Goal: Task Accomplishment & Management: Use online tool/utility

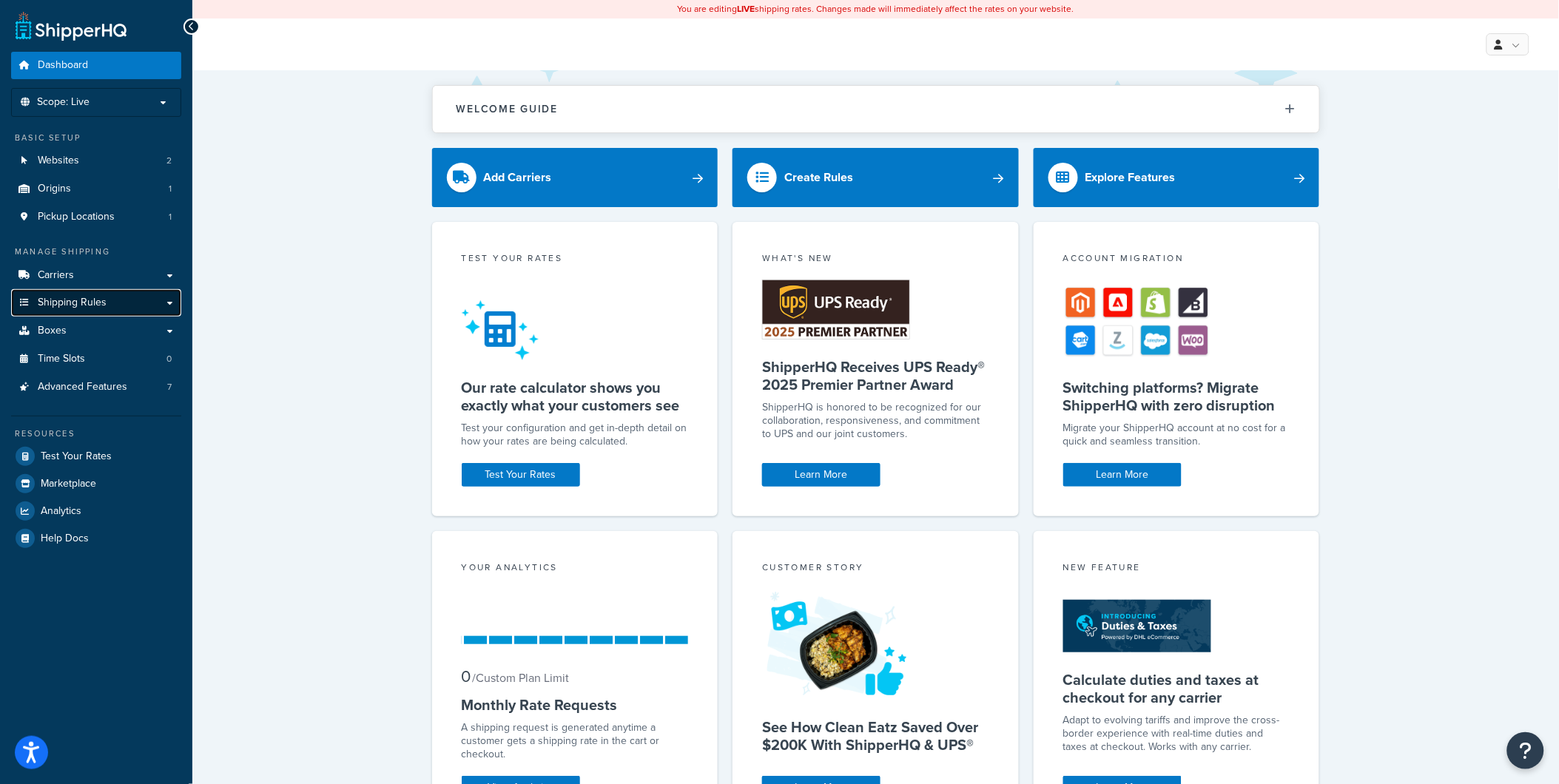
click at [90, 308] on span "Shipping Rules" at bounding box center [72, 302] width 69 height 12
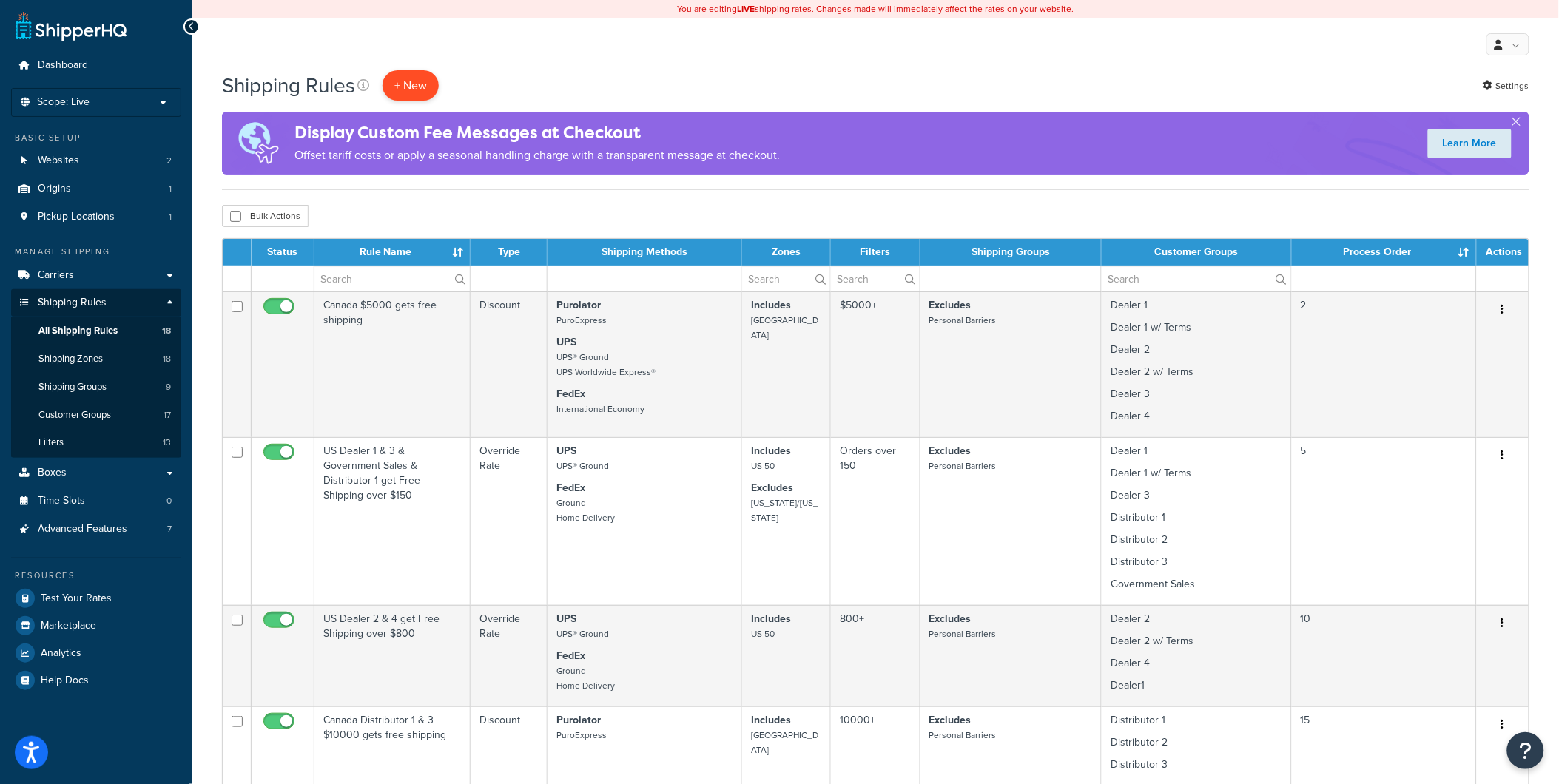
click at [415, 76] on p "+ New" at bounding box center [410, 85] width 56 height 31
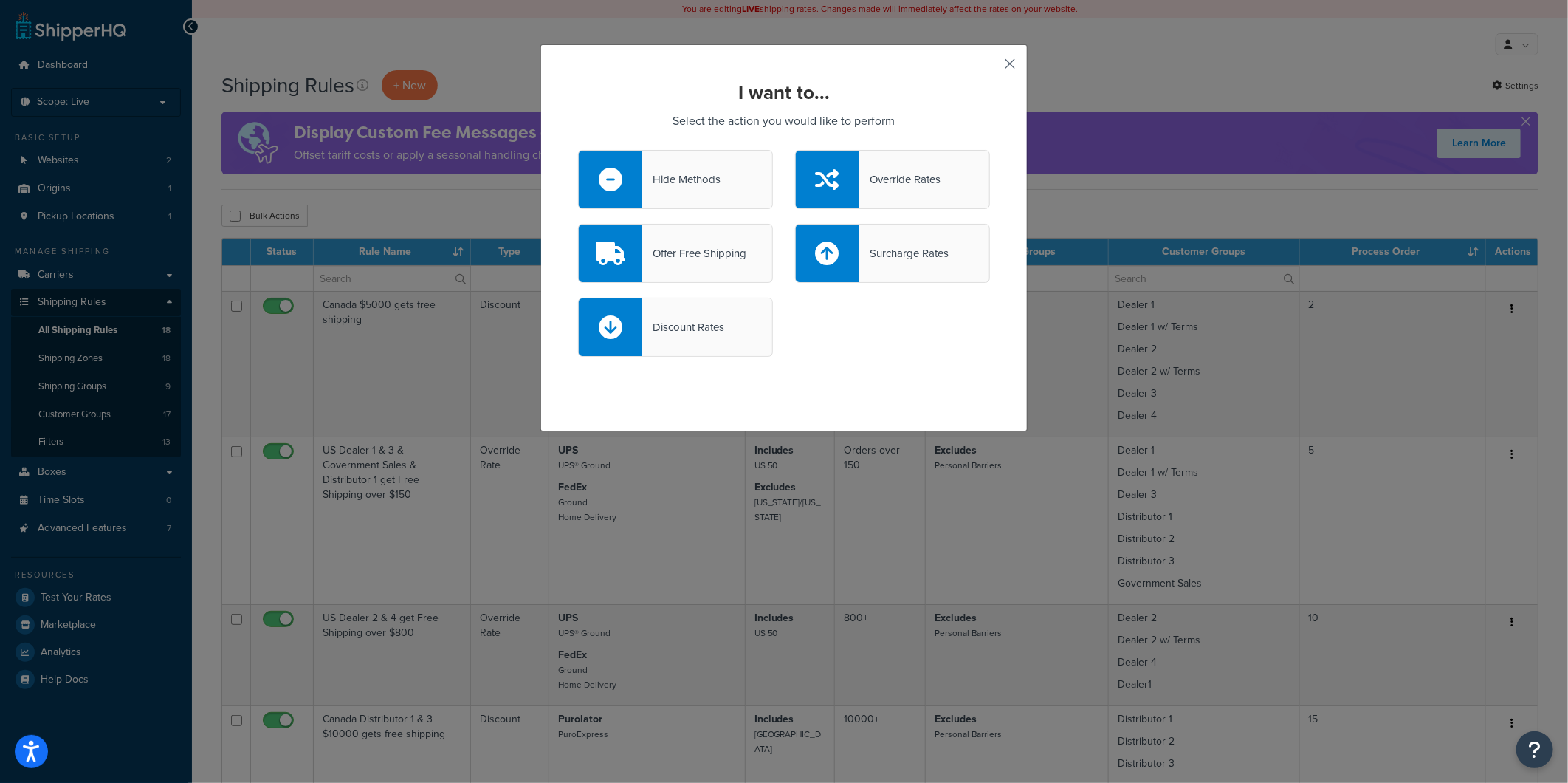
click at [990, 67] on button "button" at bounding box center [988, 69] width 4 height 4
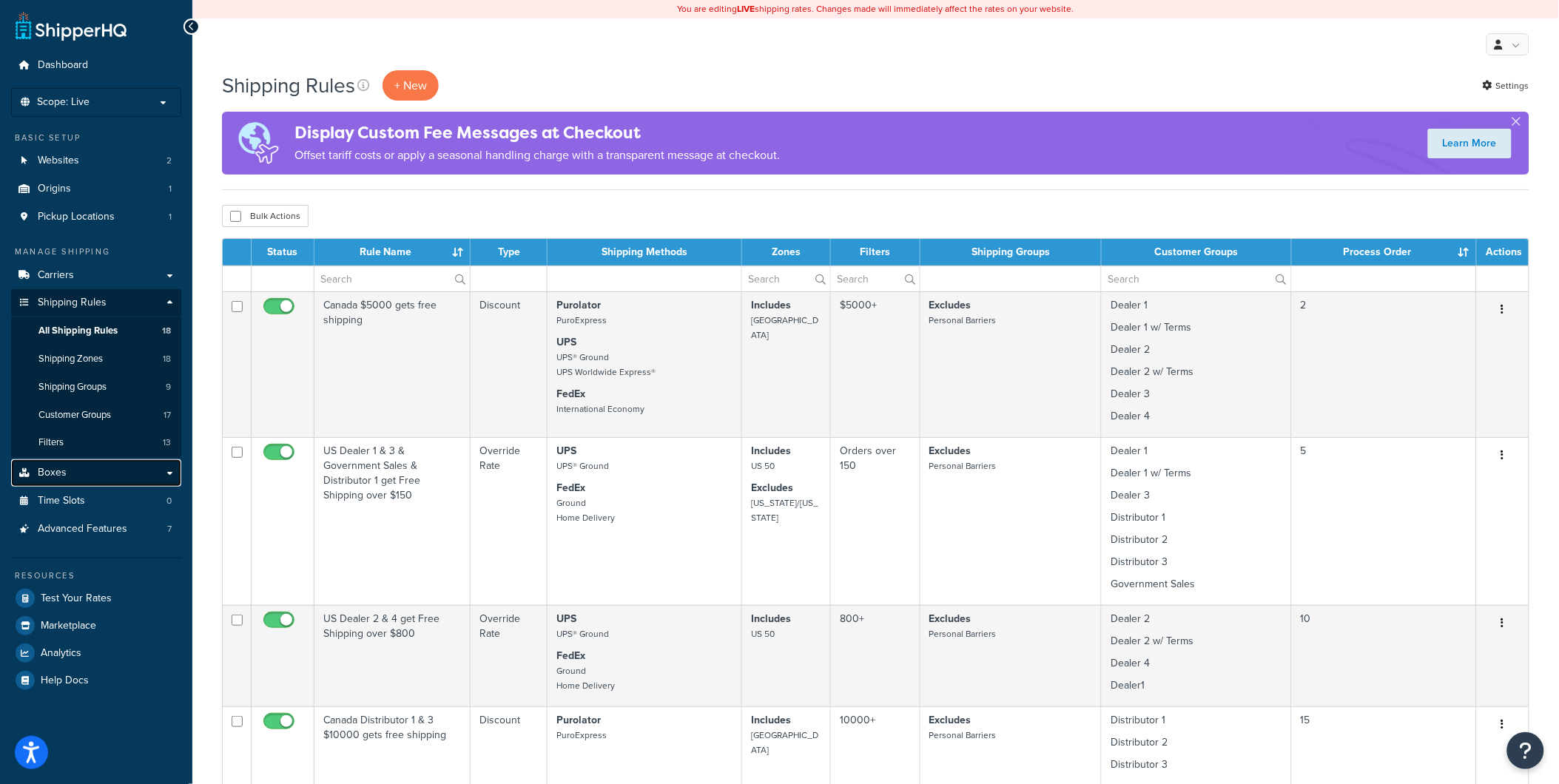
click at [69, 470] on link "Boxes" at bounding box center [97, 473] width 170 height 28
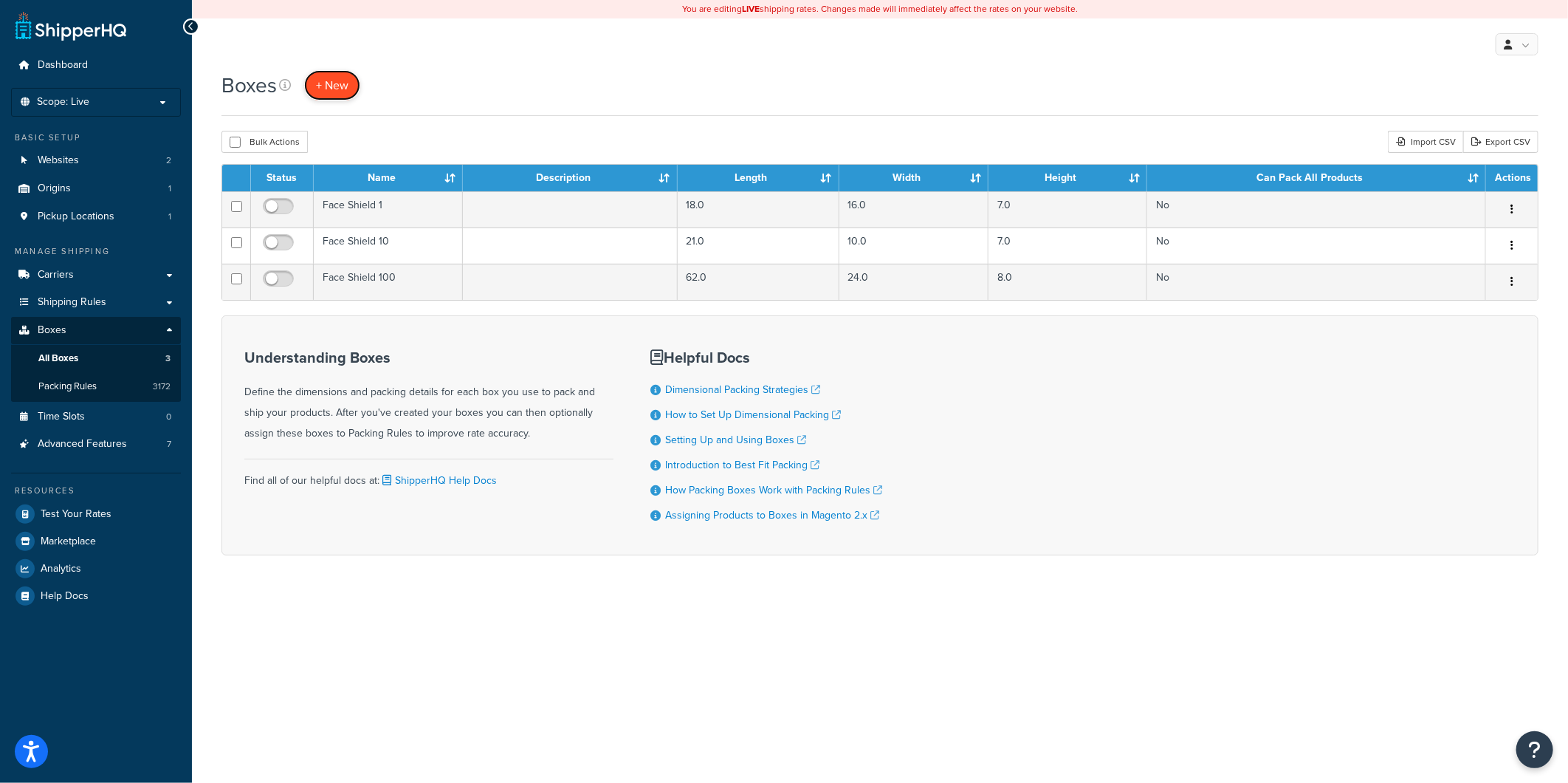
click at [343, 89] on span "+ New" at bounding box center [333, 85] width 32 height 17
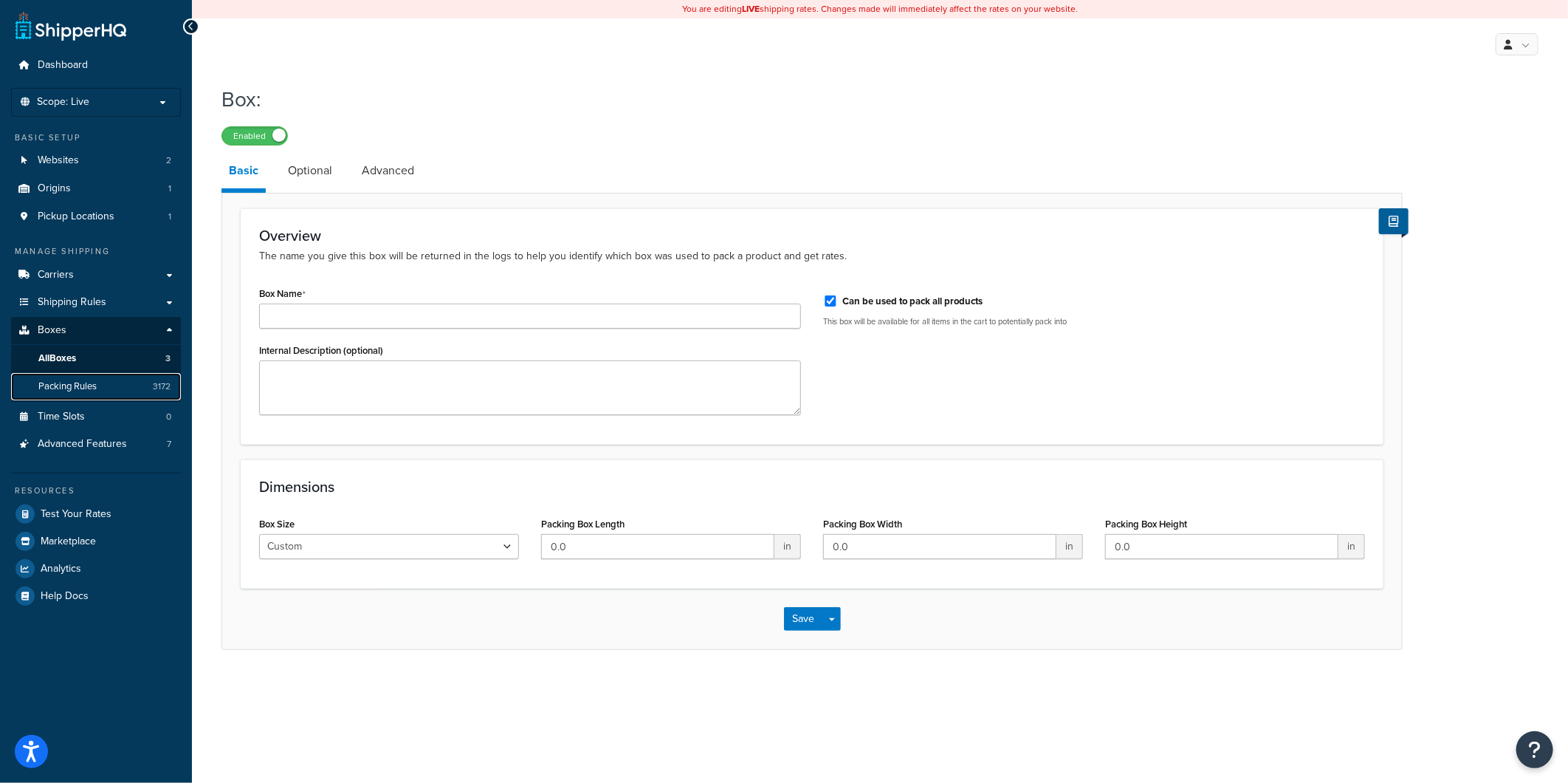
click at [89, 381] on span "Packing Rules" at bounding box center [67, 386] width 58 height 12
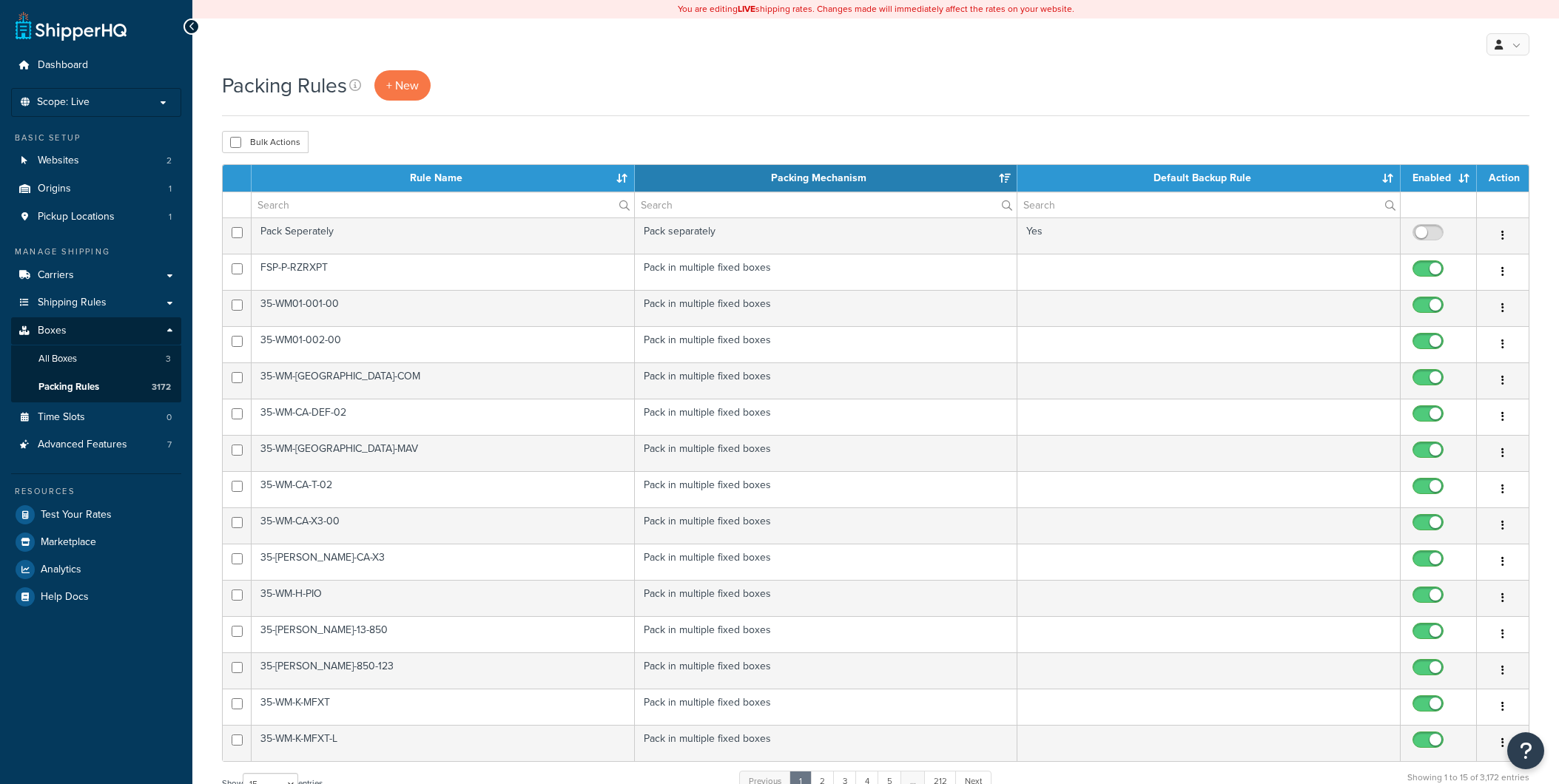
select select "15"
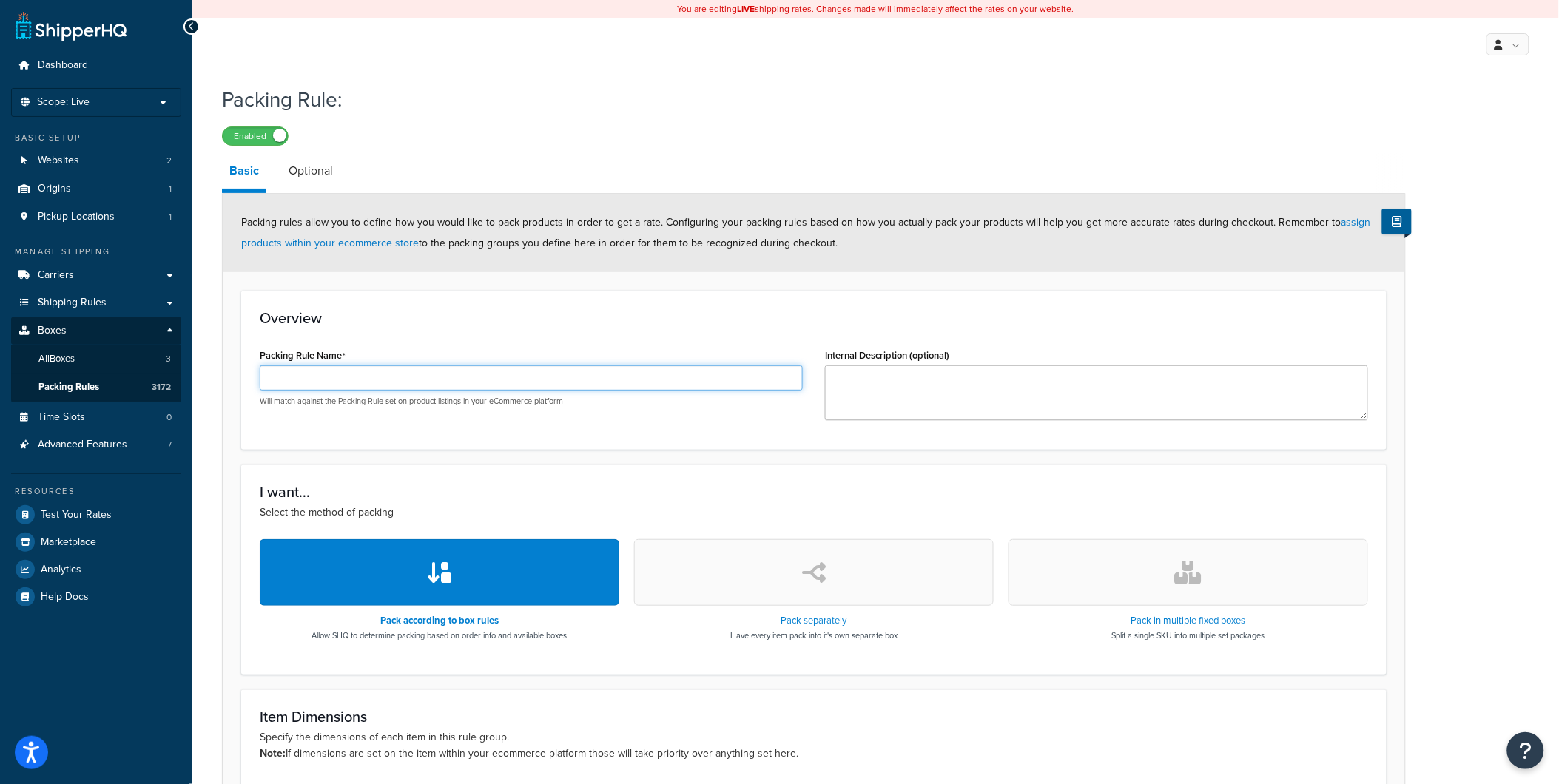
click at [469, 379] on input "Packing Rule Name" at bounding box center [531, 378] width 543 height 25
paste input "SPK-K-RID-02"
type input "SPK-K-RID-02"
click at [1120, 572] on button "button" at bounding box center [1188, 572] width 360 height 67
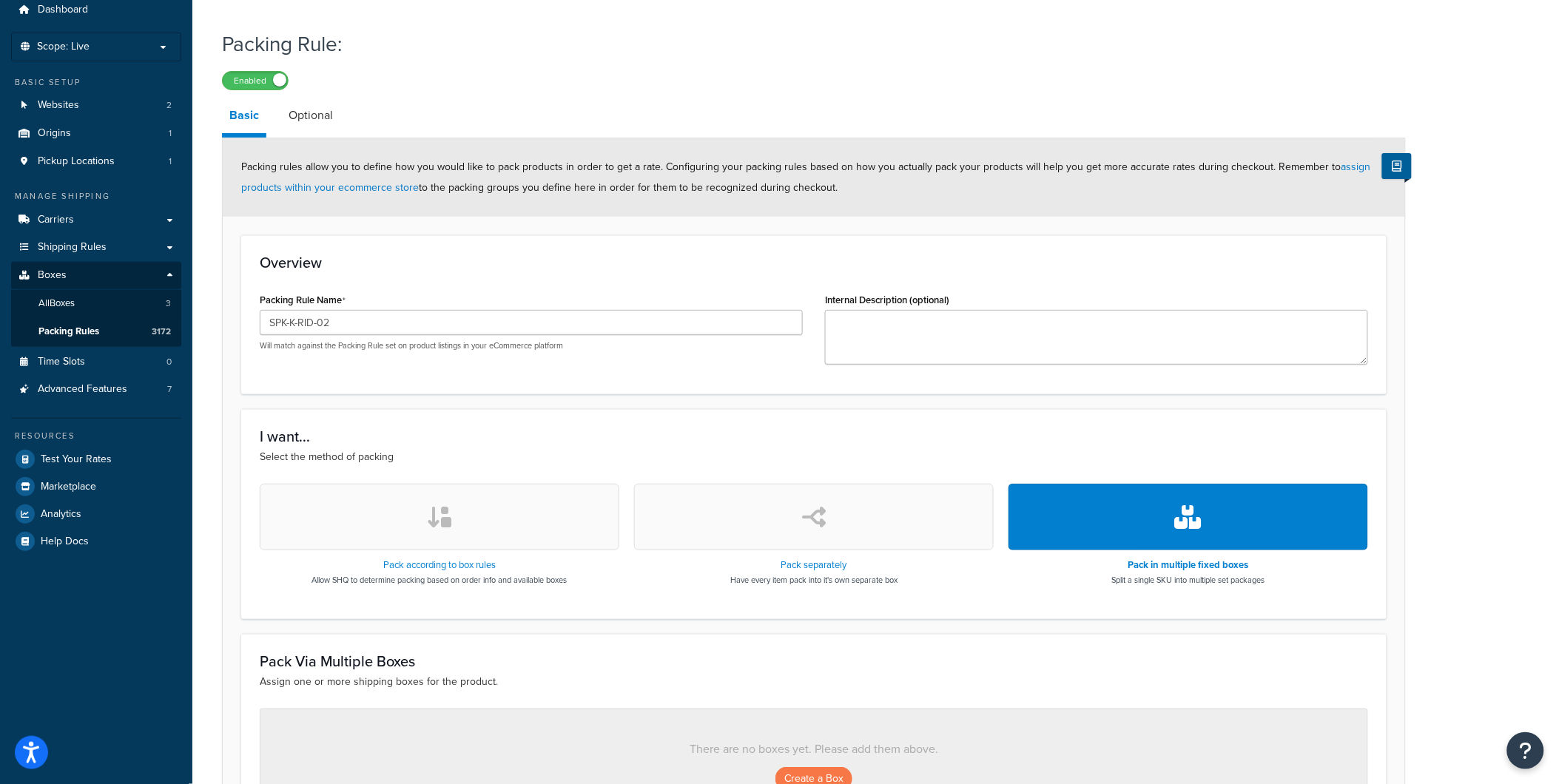
scroll to position [246, 0]
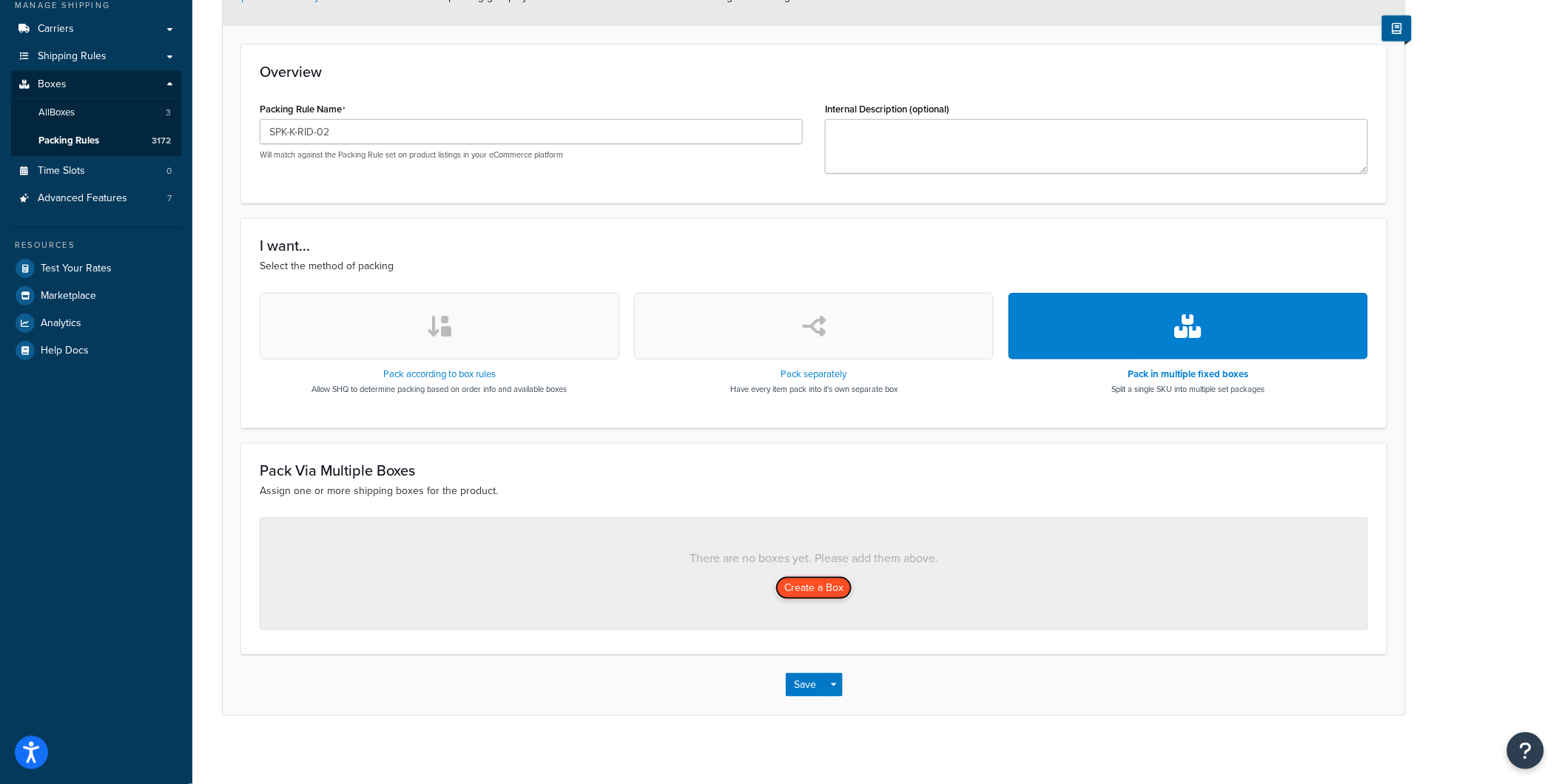
click at [805, 597] on button "Create a Box" at bounding box center [814, 588] width 77 height 24
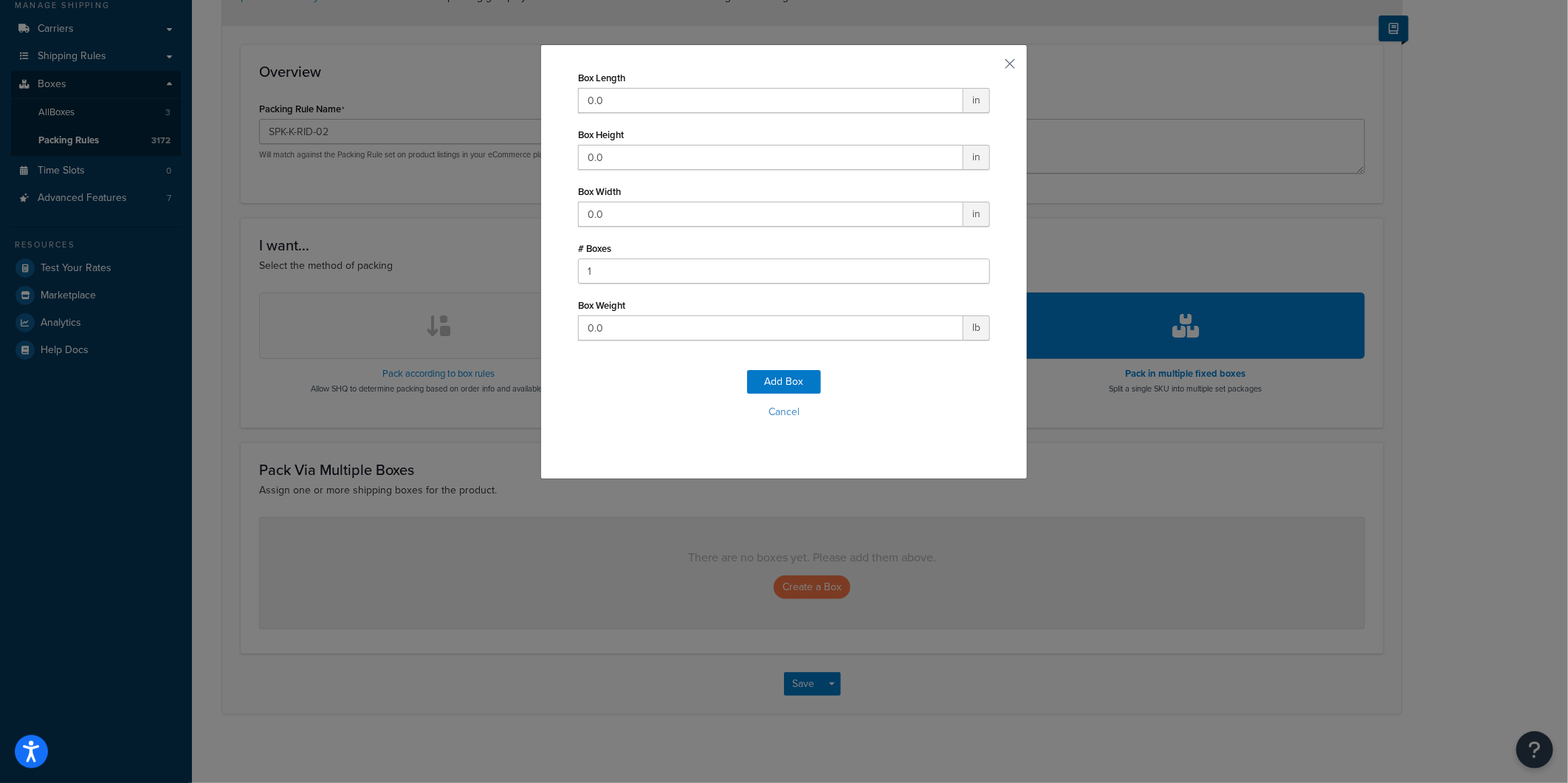
click at [697, 117] on div "Box Length 0.0 in Box Height 0.0 in Box Width 0.0 in # Boxes 1 Box Weight 0.0 lb" at bounding box center [784, 204] width 412 height 273
click at [697, 105] on input "0.0" at bounding box center [770, 100] width 385 height 25
type input "37"
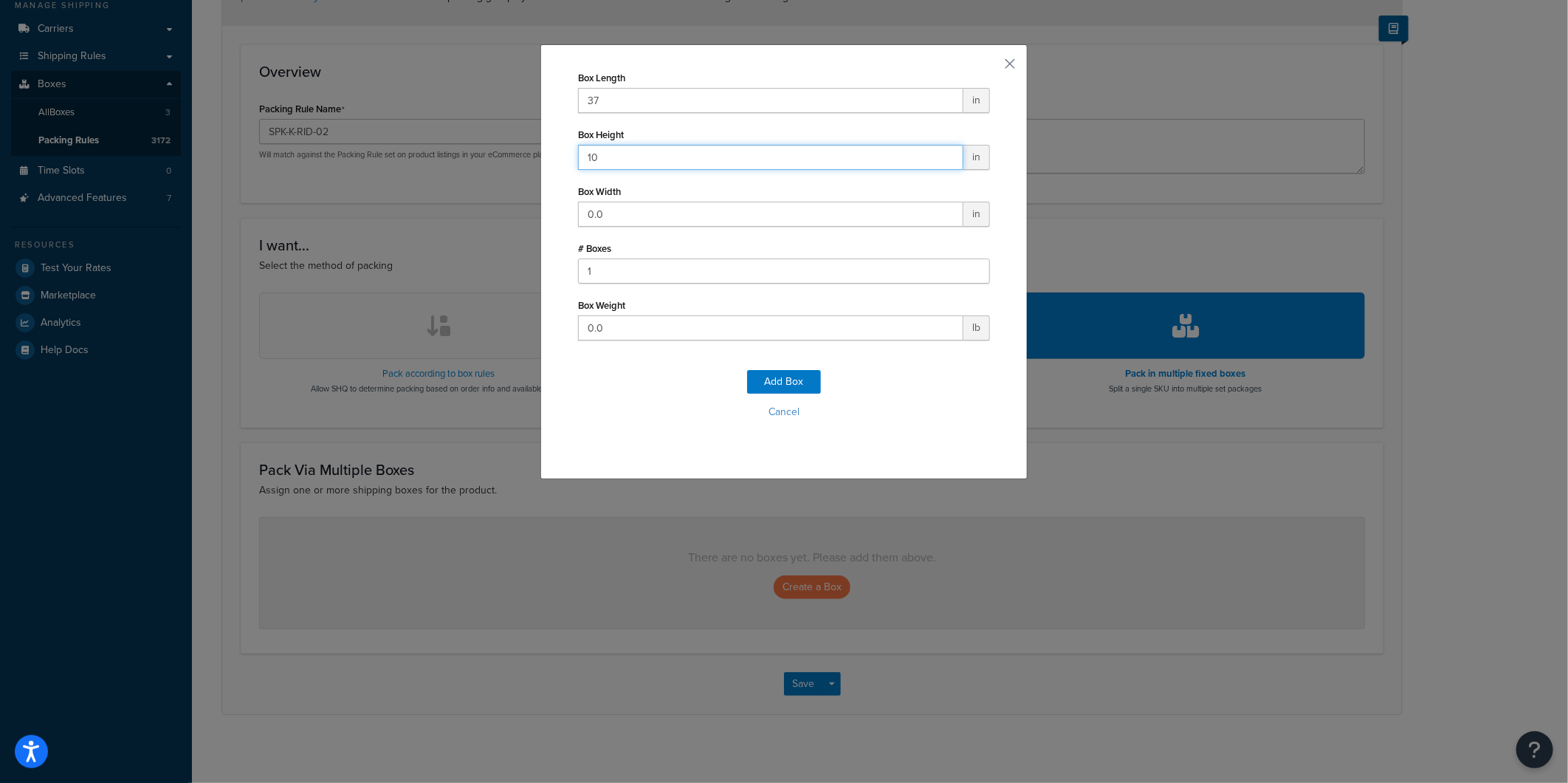
type input "10"
type input "20"
type input "53"
click button "Add Box" at bounding box center [784, 381] width 74 height 24
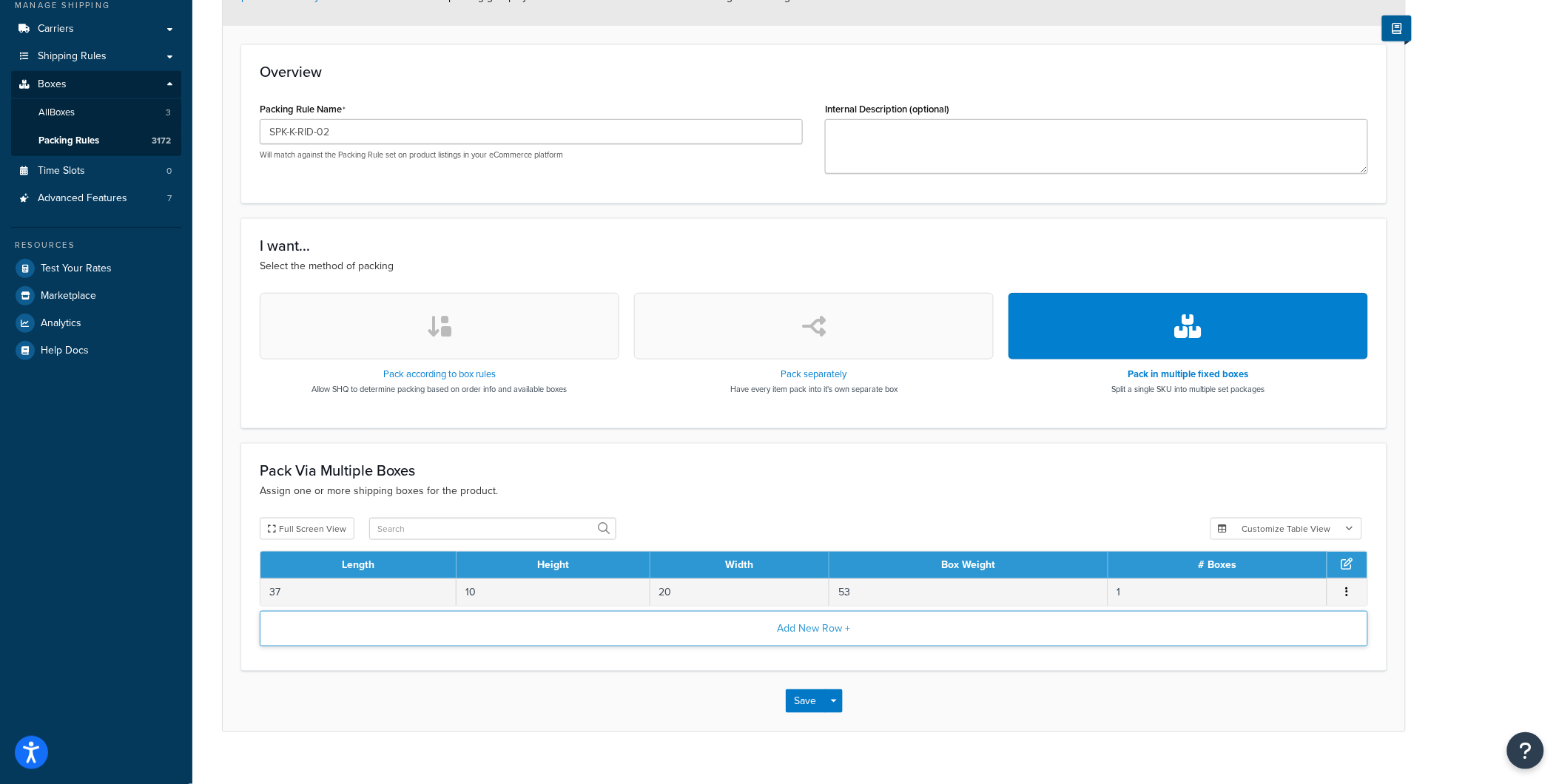
click at [721, 639] on button "Add New Row +" at bounding box center [813, 628] width 1108 height 35
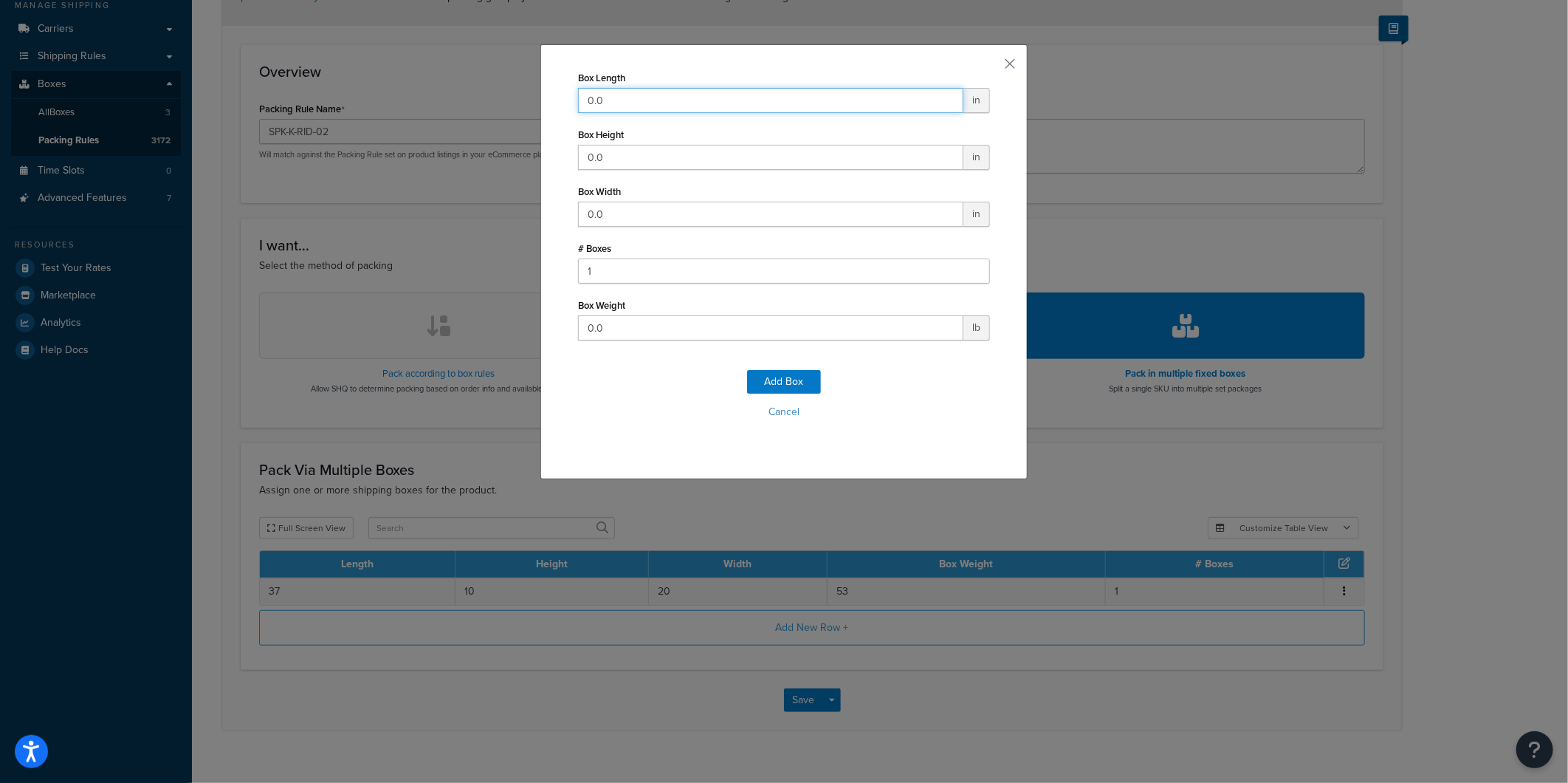
click at [755, 101] on input "0.0" at bounding box center [770, 100] width 385 height 25
type input "17"
type input "7"
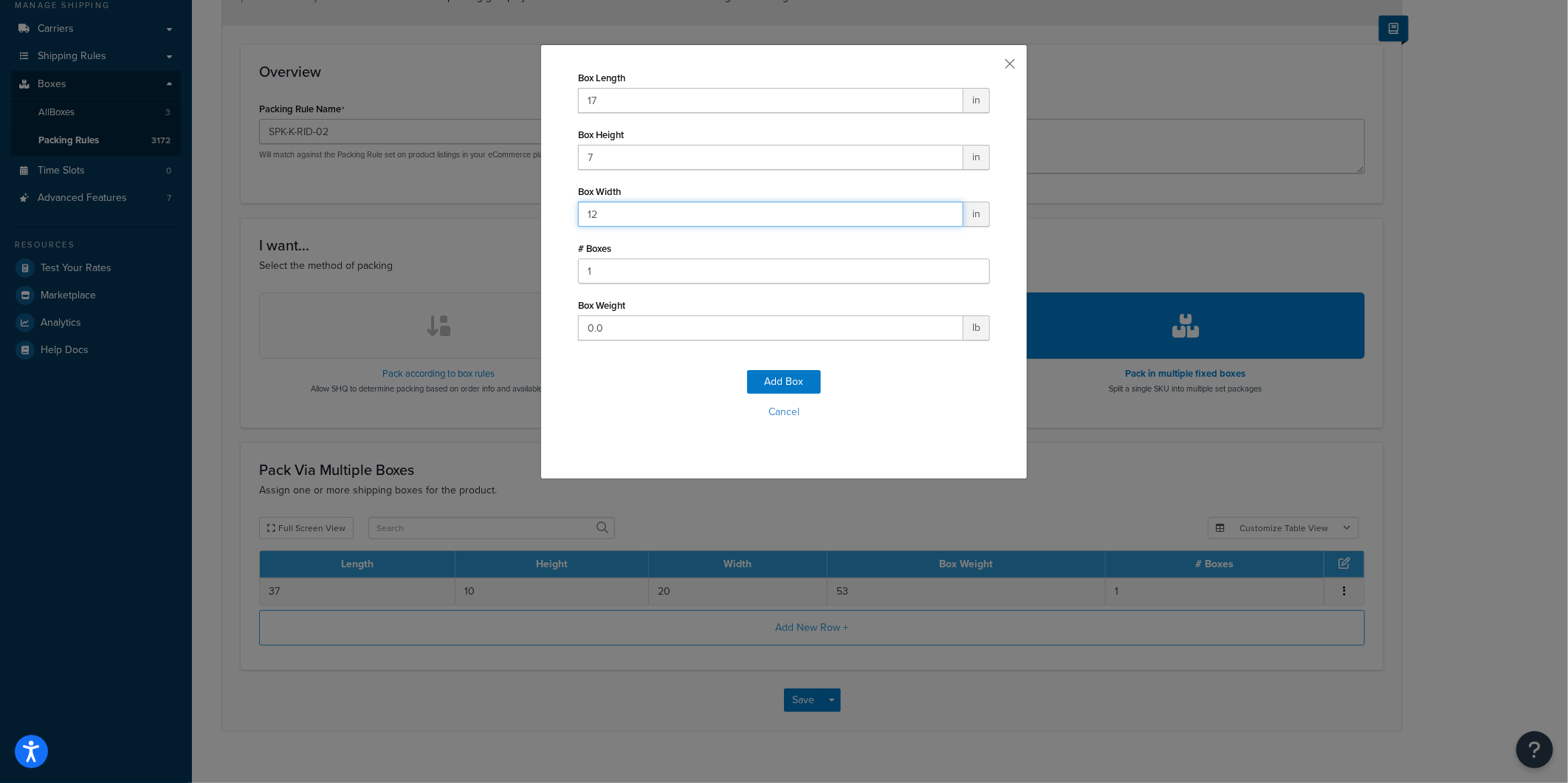
type input "12"
type input "15"
click button "Add Box" at bounding box center [784, 381] width 74 height 24
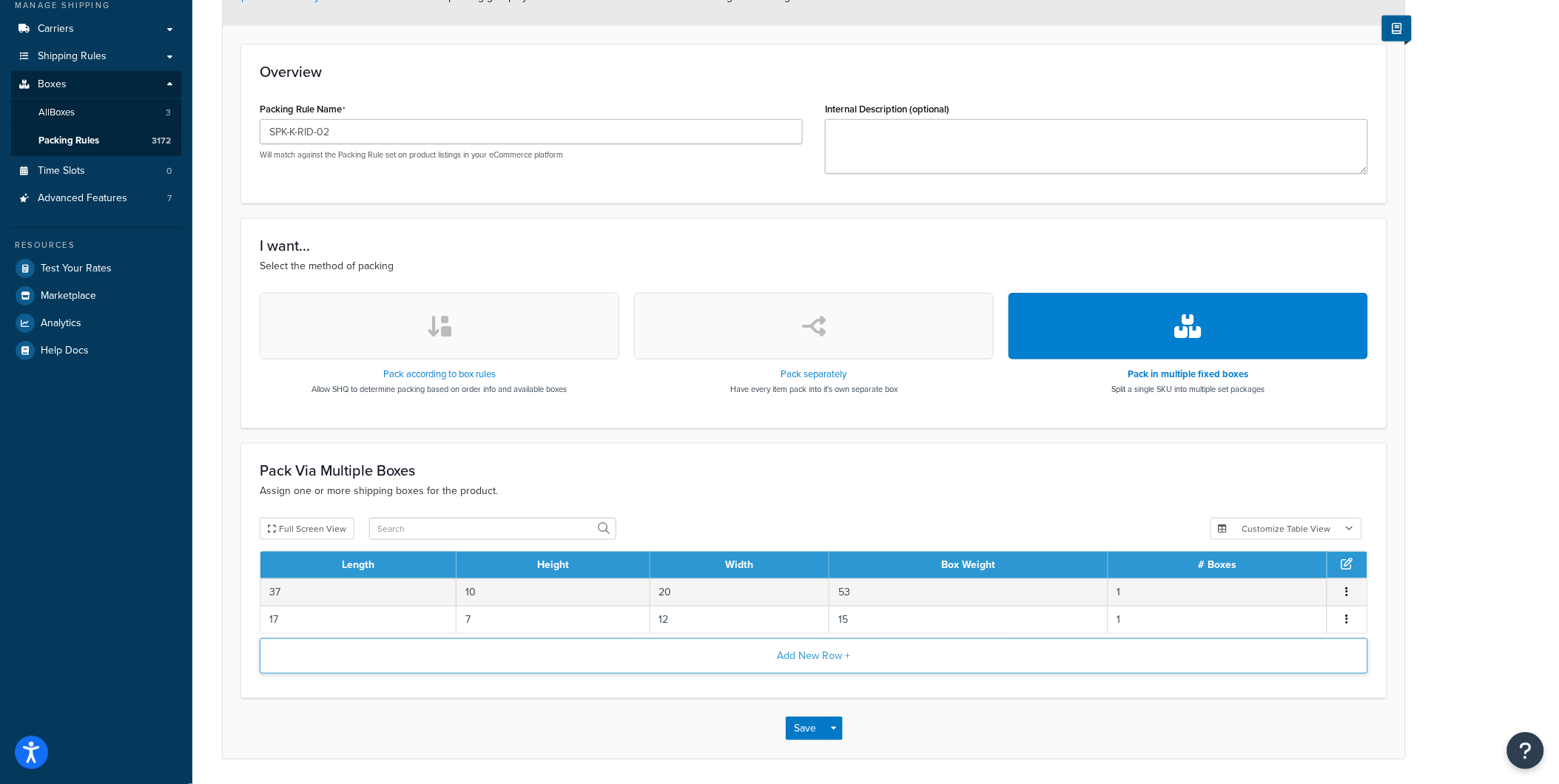
click at [745, 659] on button "Add New Row +" at bounding box center [813, 656] width 1108 height 35
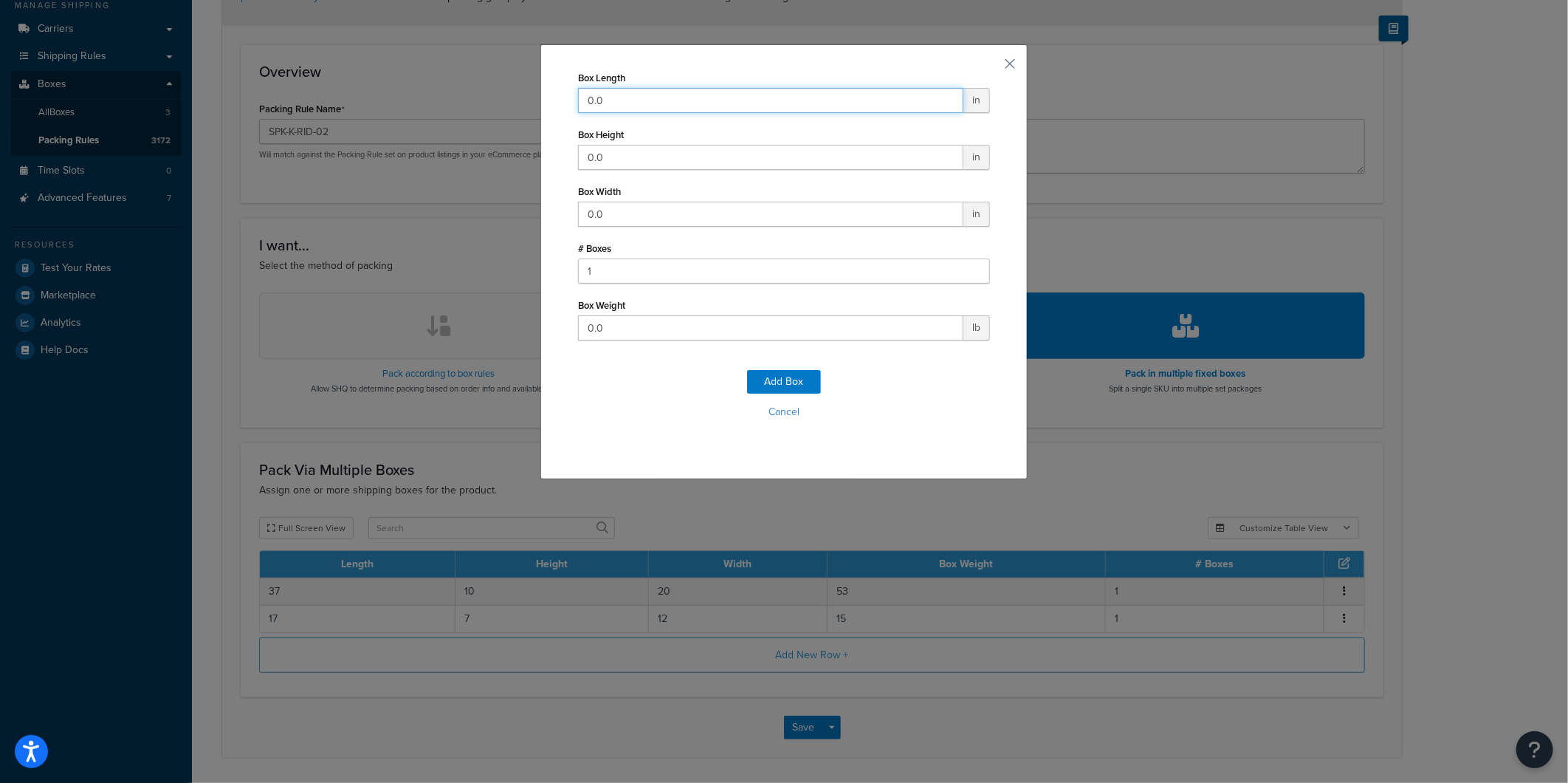
click at [651, 97] on input "0.0" at bounding box center [770, 100] width 385 height 25
type input "74"
type input "7"
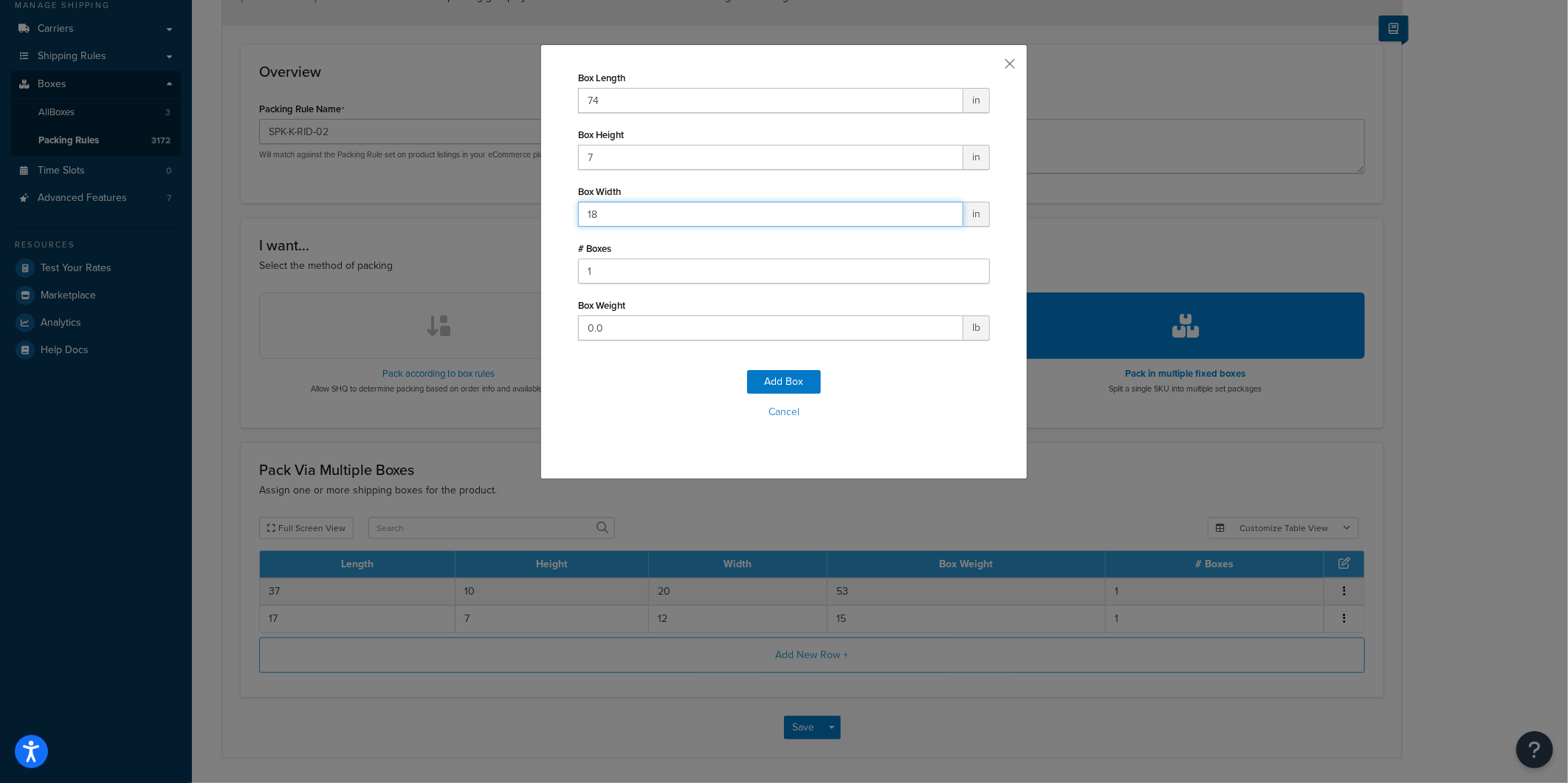
type input "18"
type input "94"
click at [756, 375] on button "Add Box" at bounding box center [784, 381] width 74 height 24
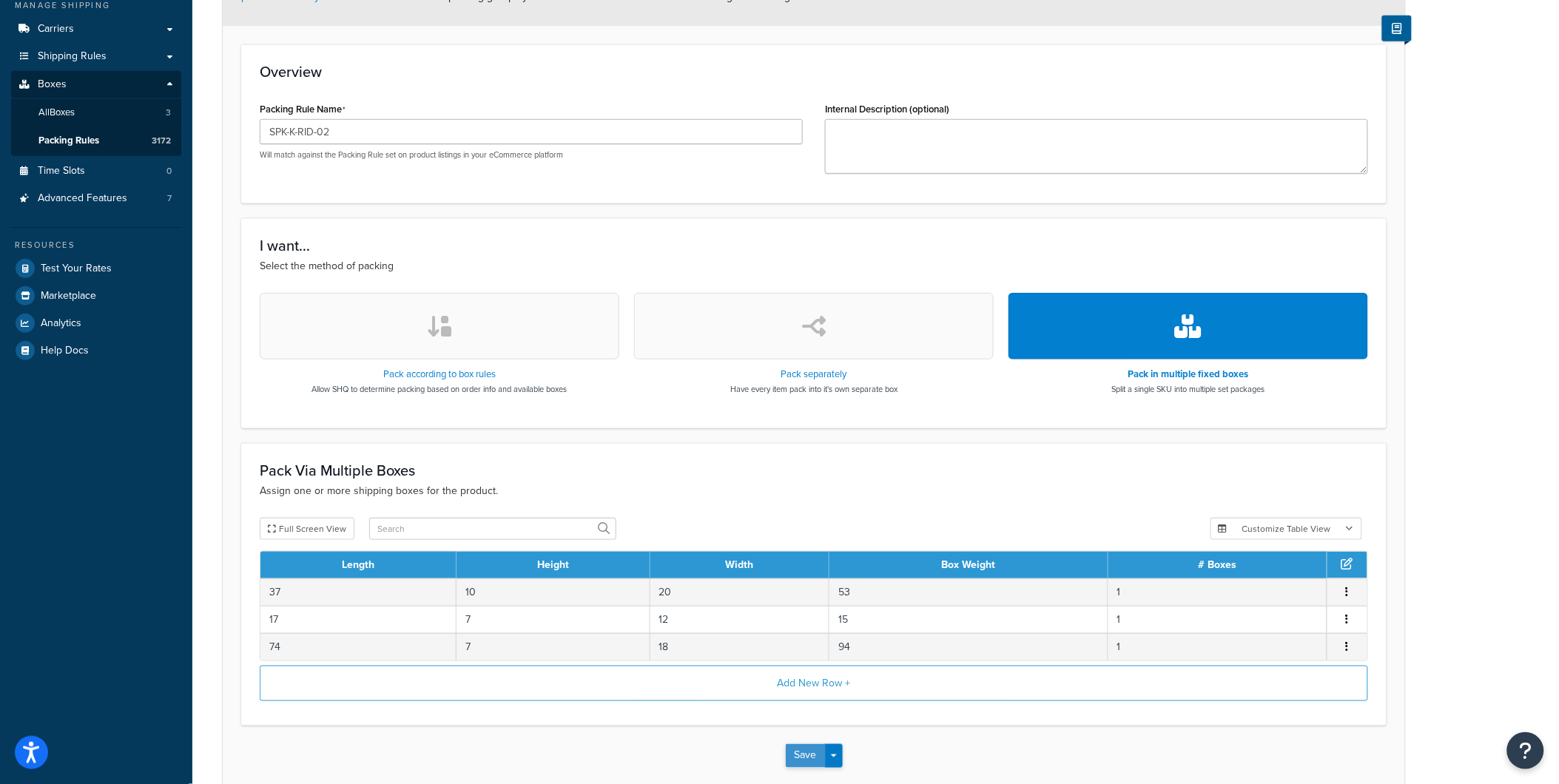
click at [796, 756] on button "Save" at bounding box center [806, 755] width 40 height 24
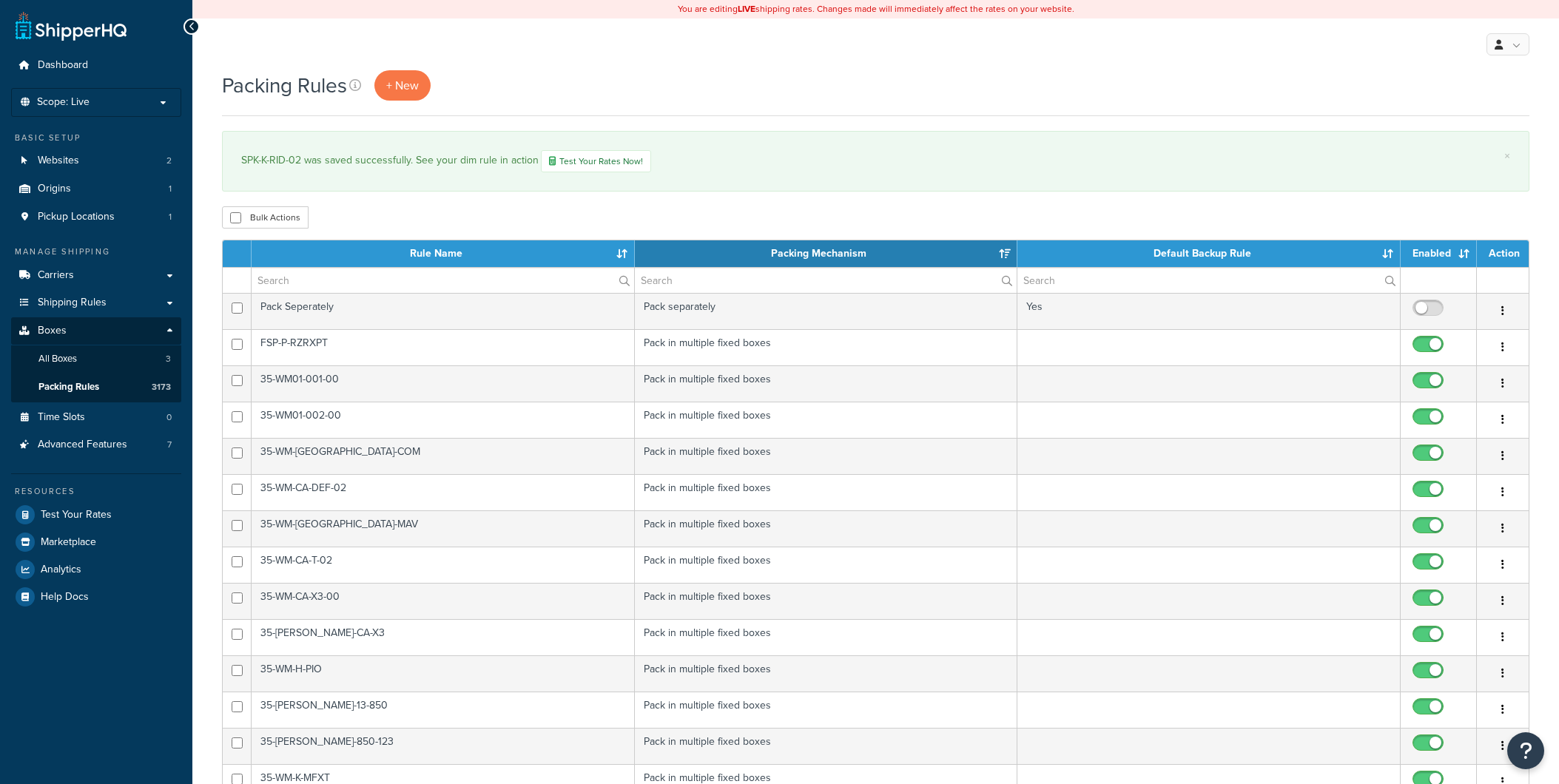
select select "15"
